Goal: Task Accomplishment & Management: Use online tool/utility

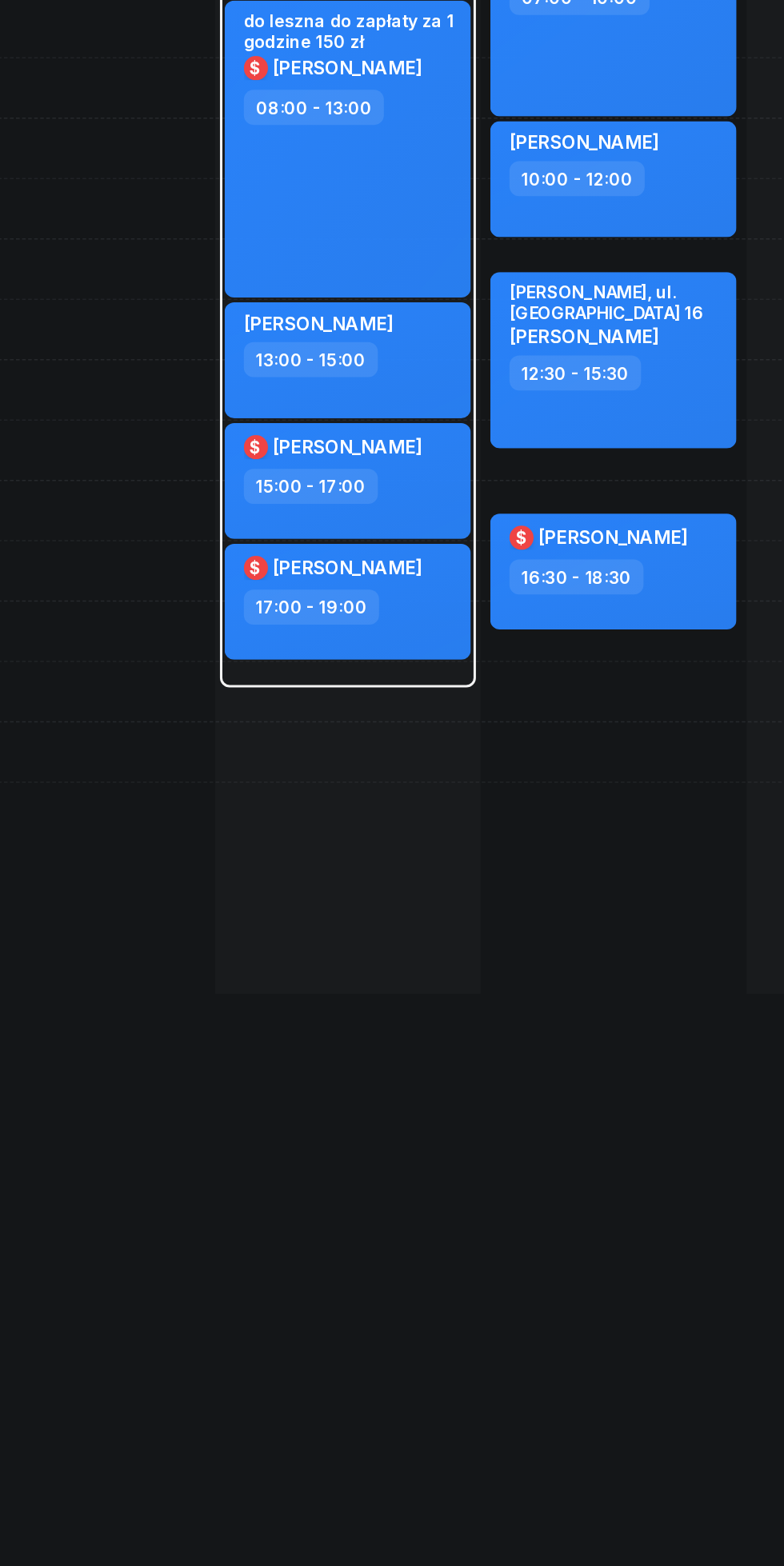
scroll to position [0, 199]
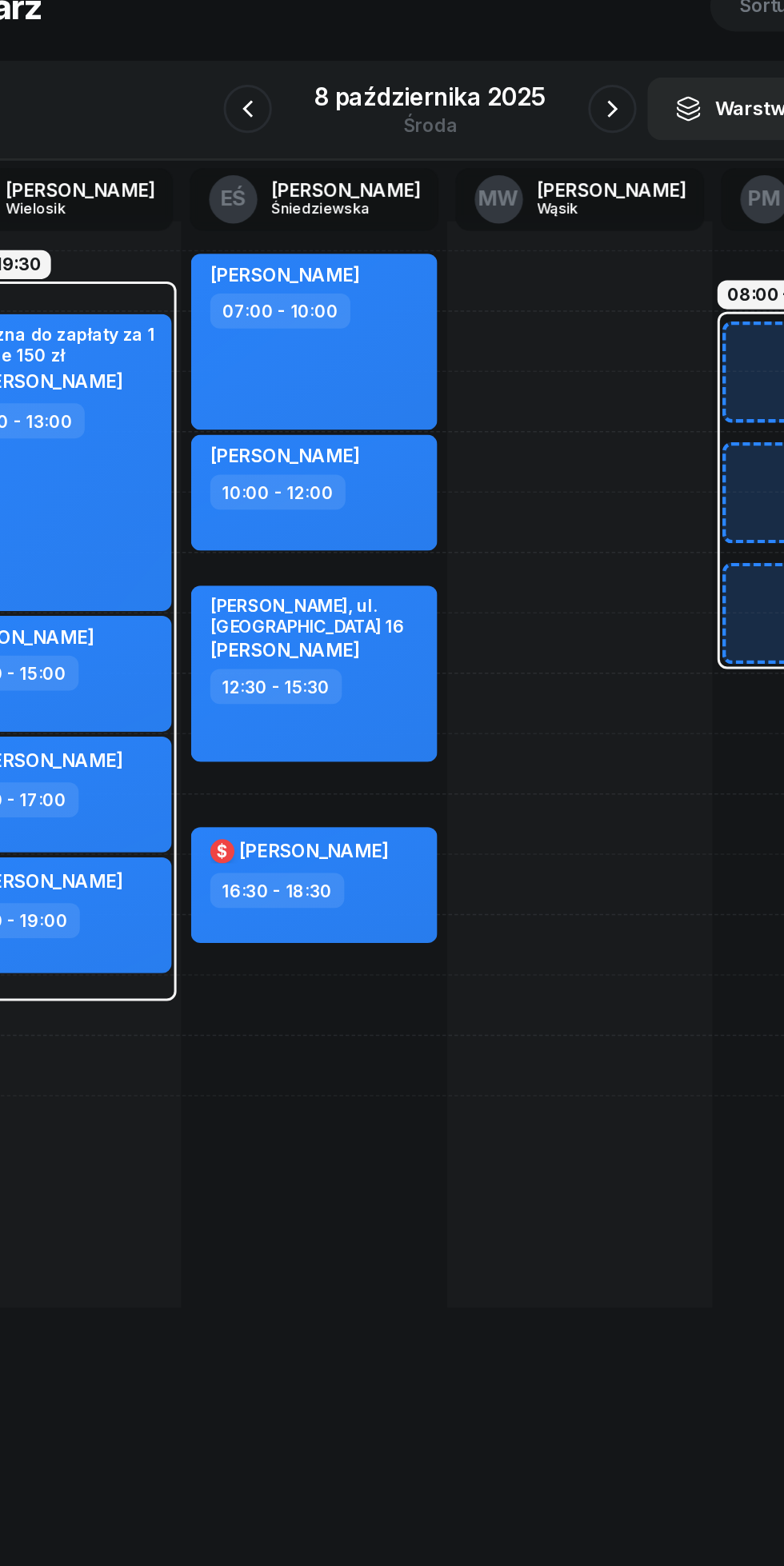
click at [271, 179] on icon "button" at bounding box center [270, 179] width 20 height 20
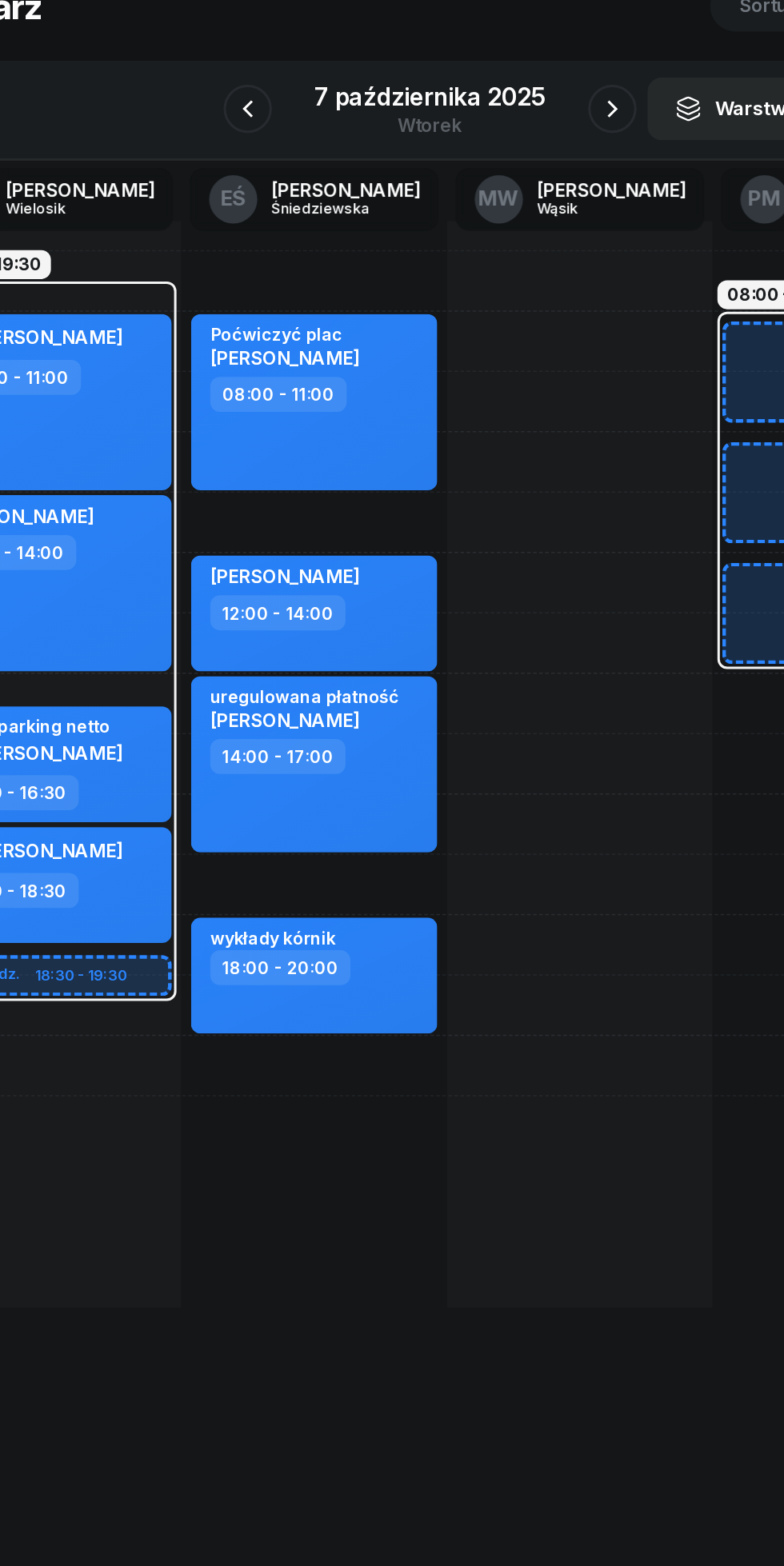
click at [272, 179] on icon "button" at bounding box center [270, 179] width 20 height 20
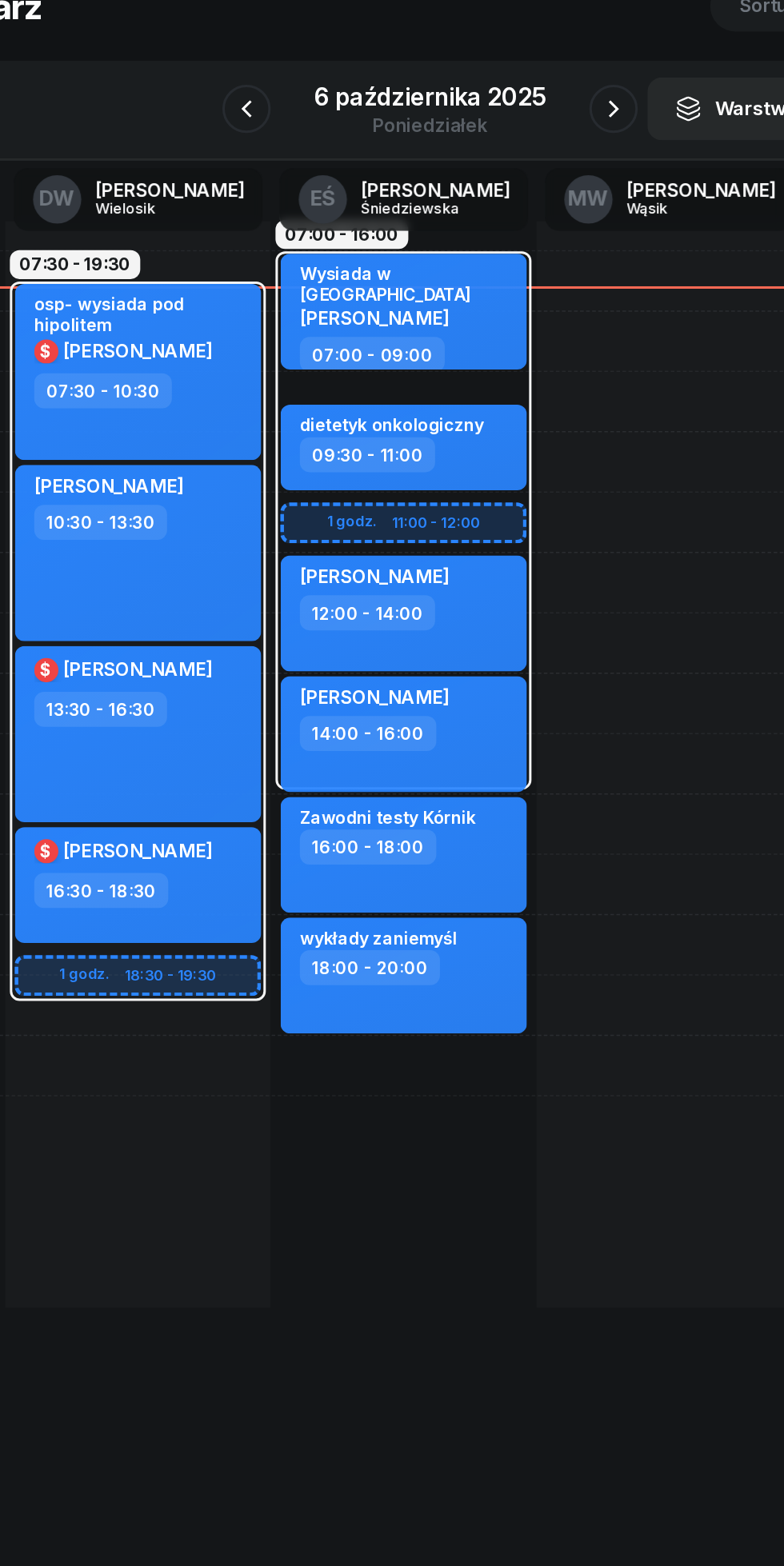
scroll to position [0, 141]
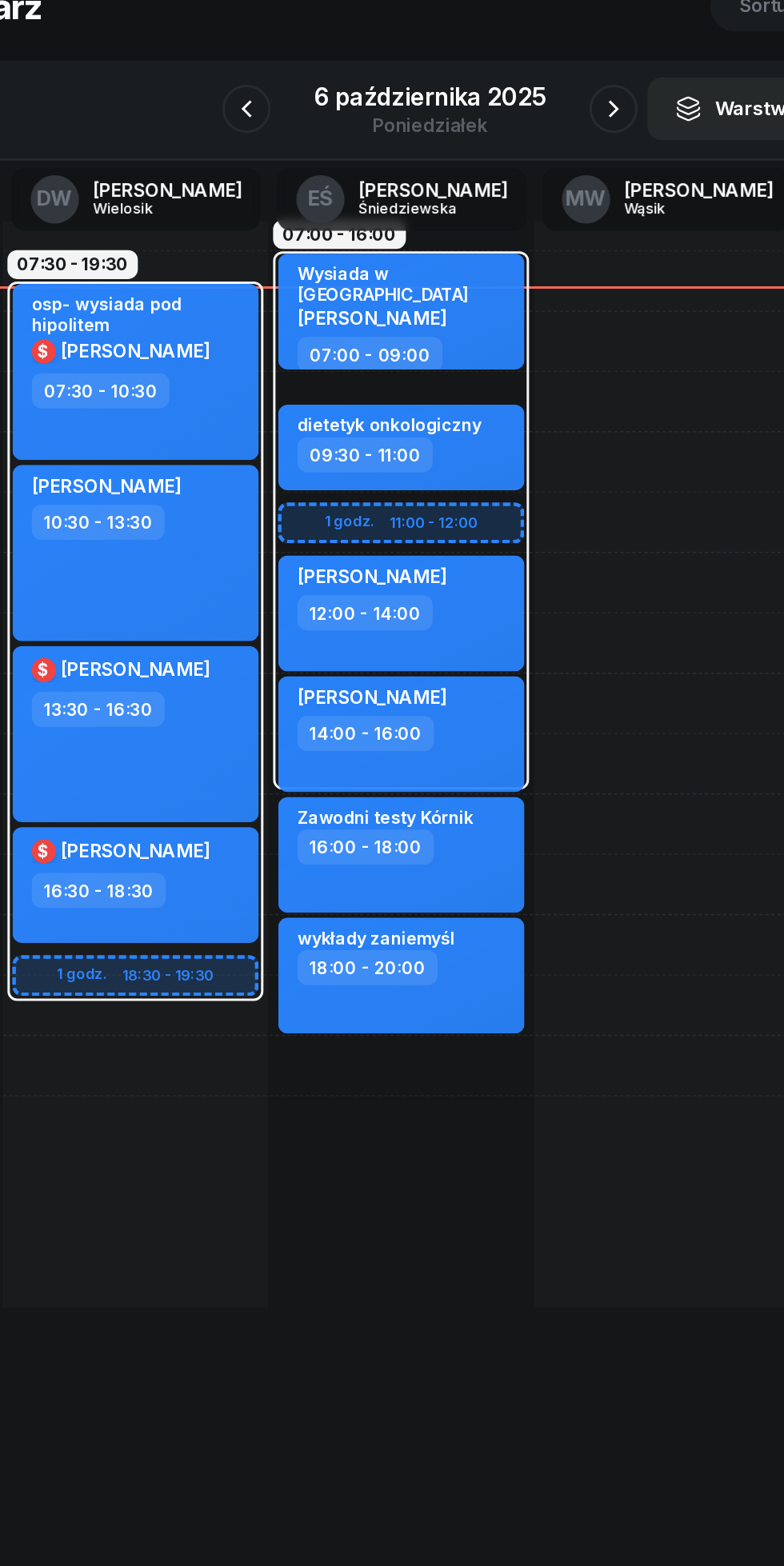
click at [512, 179] on icon "button" at bounding box center [513, 179] width 20 height 20
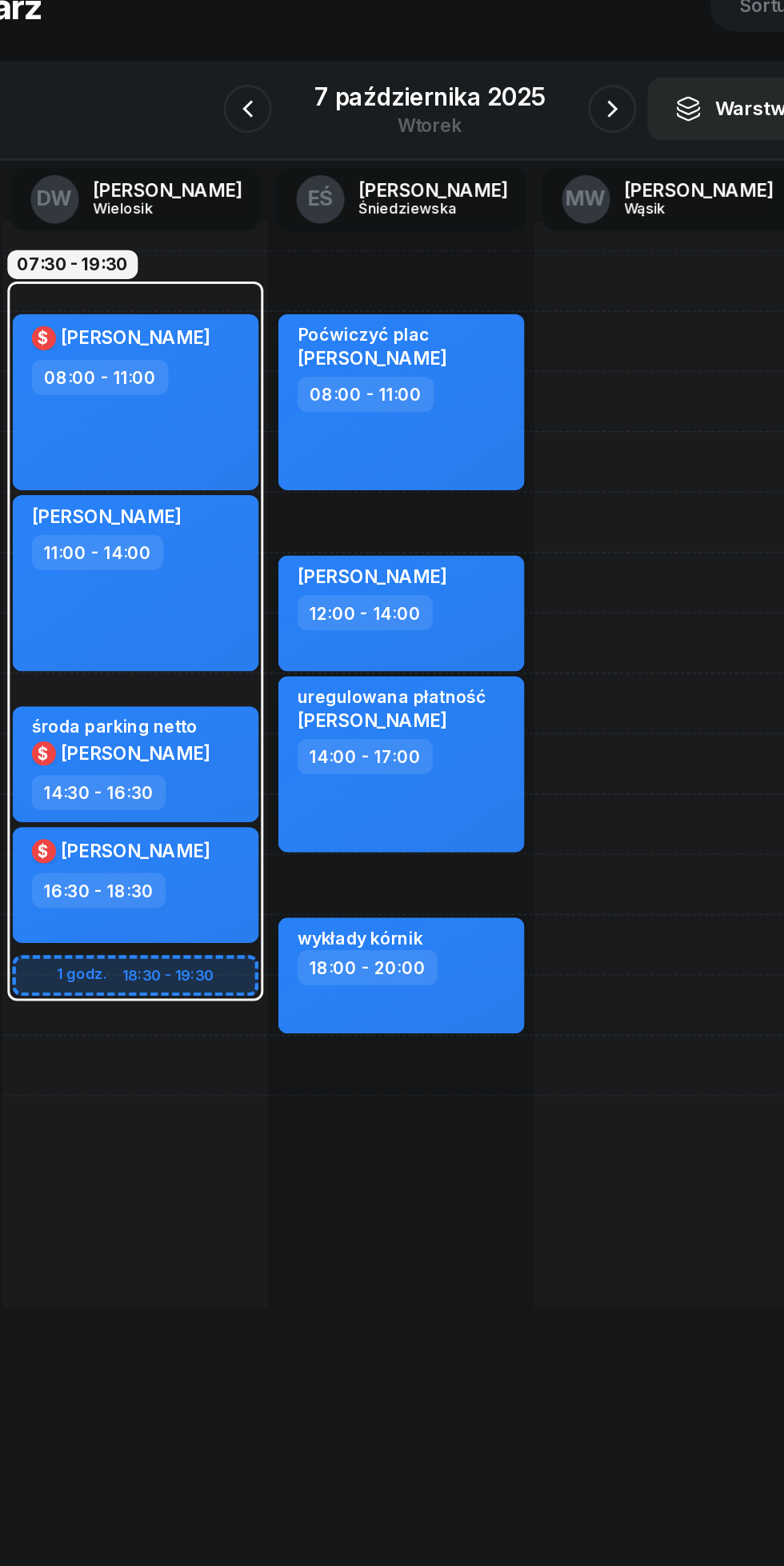
click at [512, 179] on icon "button" at bounding box center [512, 179] width 20 height 20
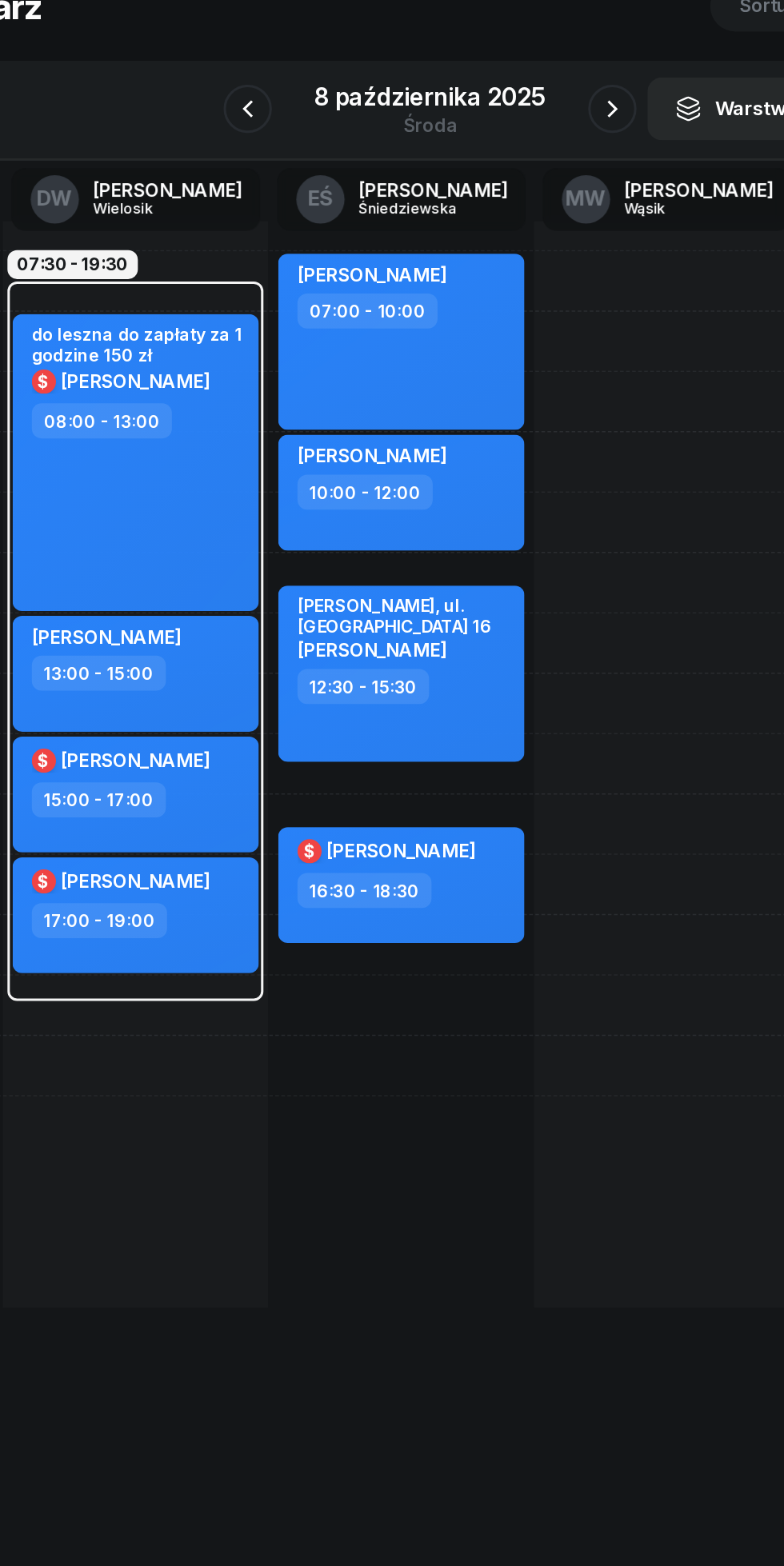
click at [243, 553] on div "13:00 - 15:00" at bounding box center [198, 553] width 141 height 23
select select "13"
select select "15"
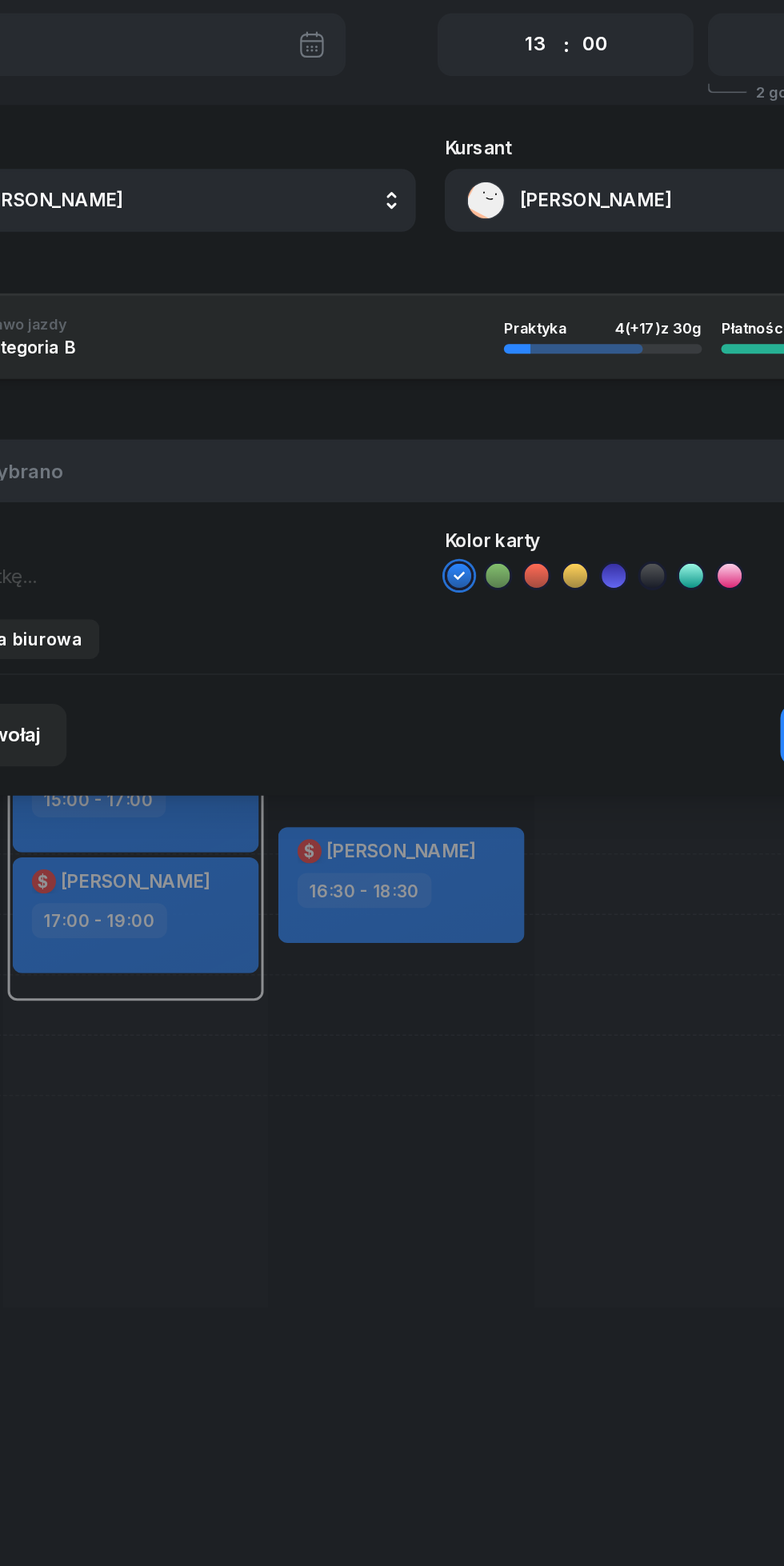
click at [494, 239] on button "[PERSON_NAME]" at bounding box center [573, 240] width 344 height 42
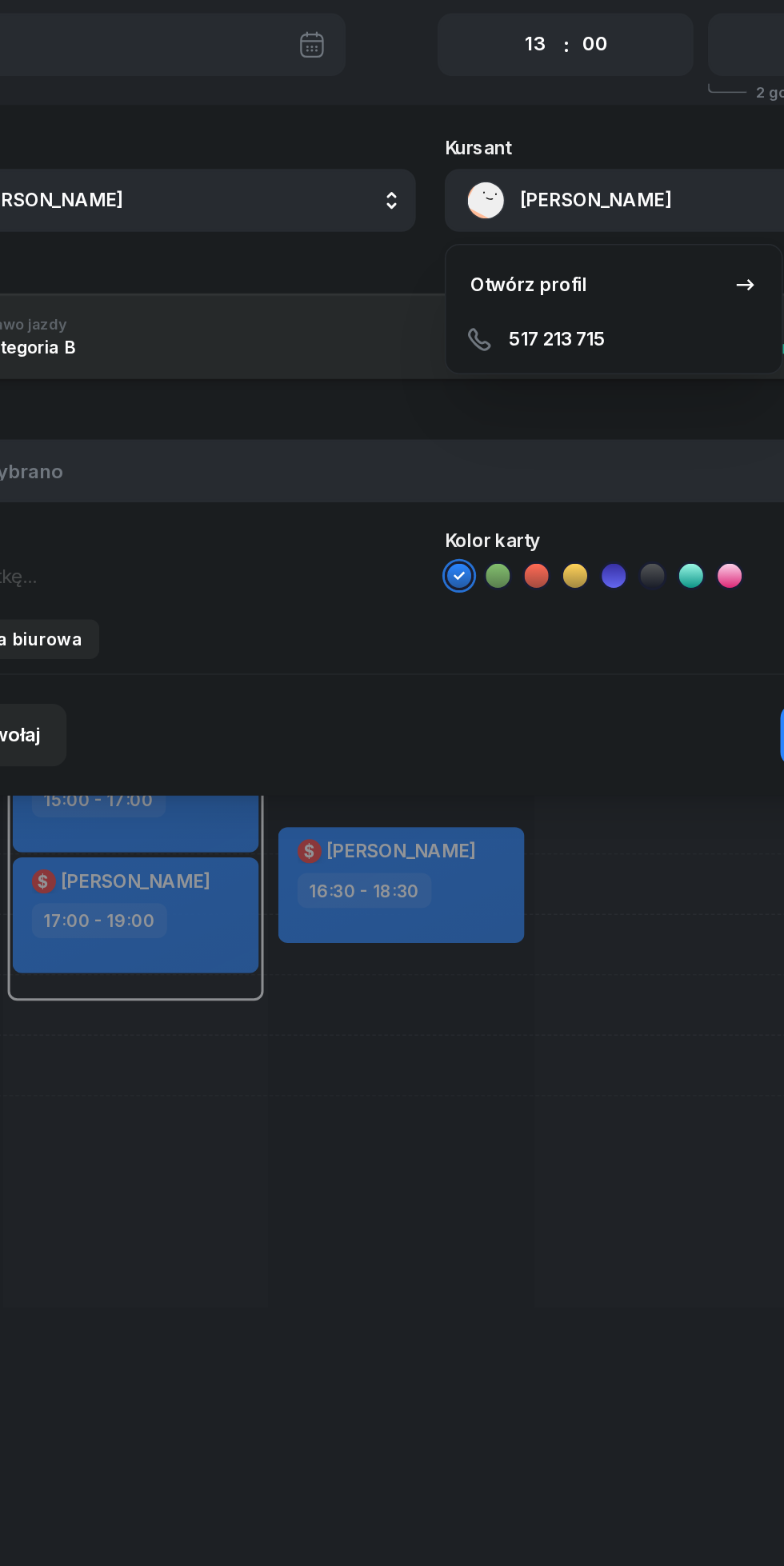
click at [456, 293] on div "Otwórz profil" at bounding box center [457, 296] width 77 height 21
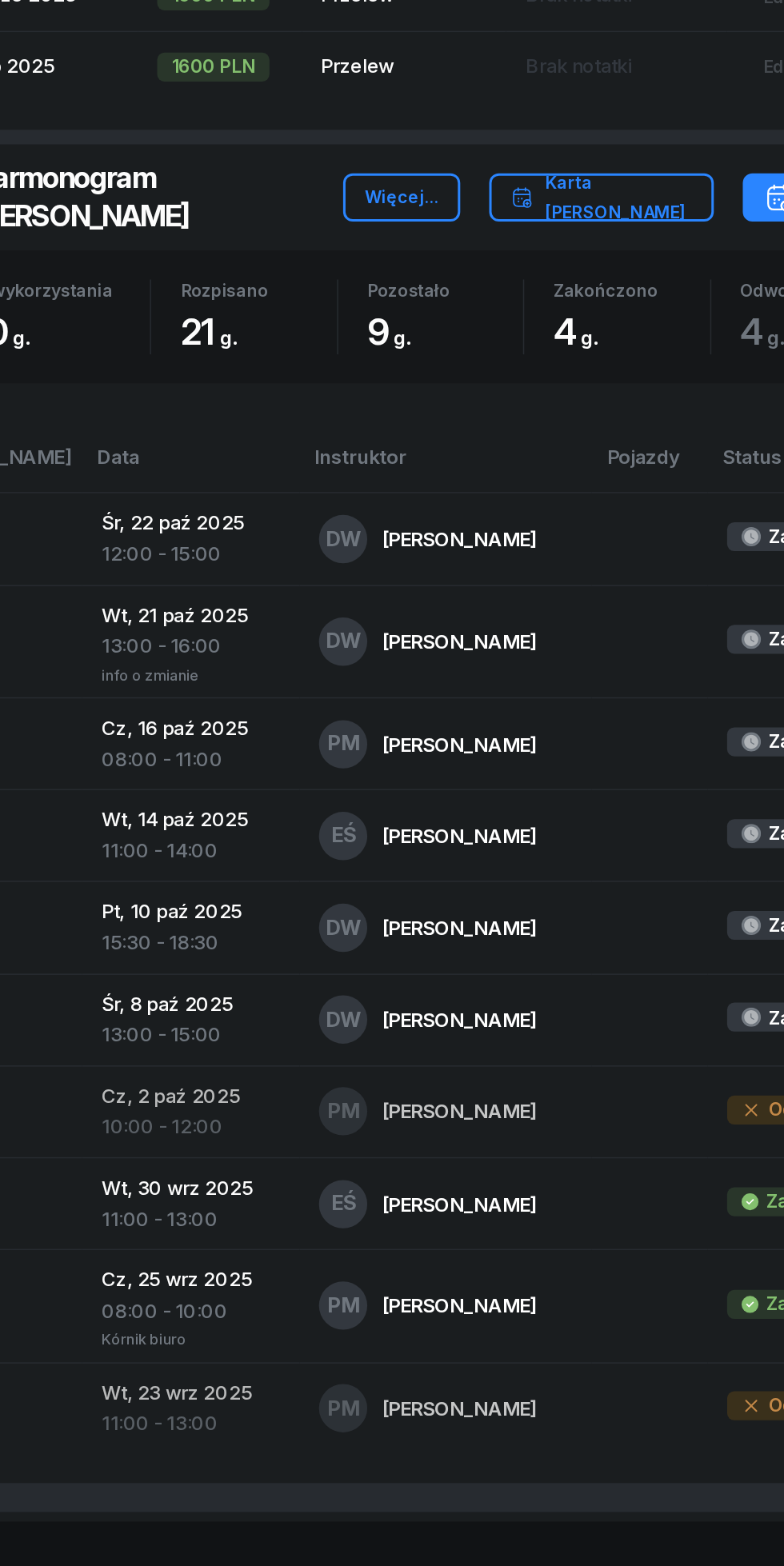
scroll to position [634, 0]
